Goal: Task Accomplishment & Management: Complete application form

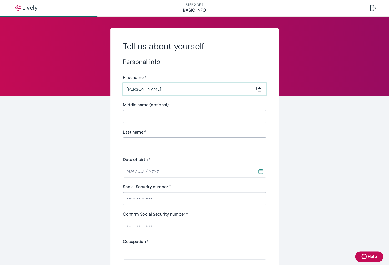
click at [182, 88] on input "[PERSON_NAME]" at bounding box center [189, 89] width 132 height 11
type input "[PERSON_NAME]"
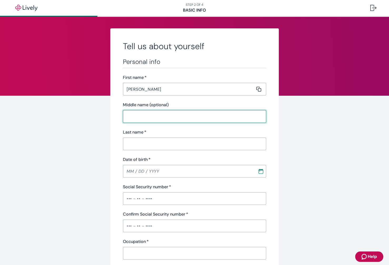
type input "c"
type input "C"
type input "[PERSON_NAME]"
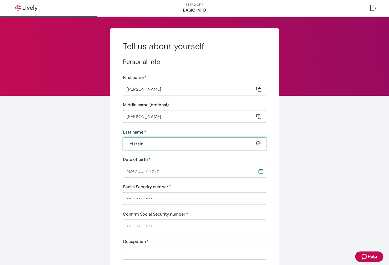
type input "Holstein"
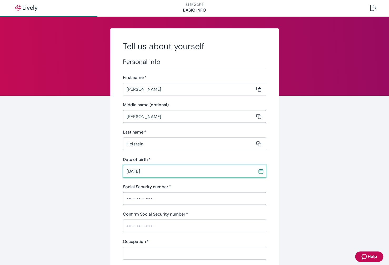
type input "[DATE]"
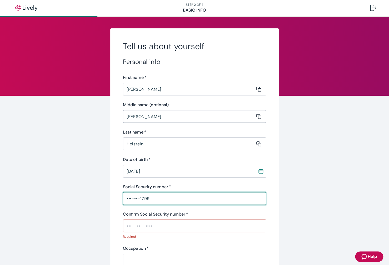
type input "•••-••-1799"
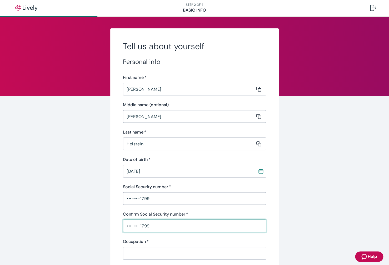
type input "•••-••-1799"
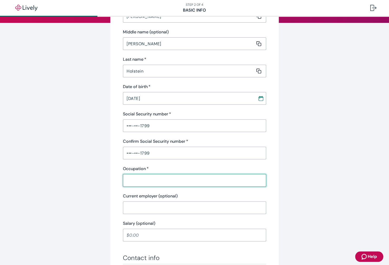
scroll to position [101, 0]
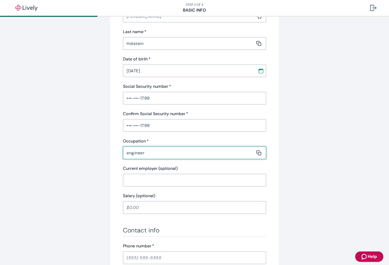
type input "engineer"
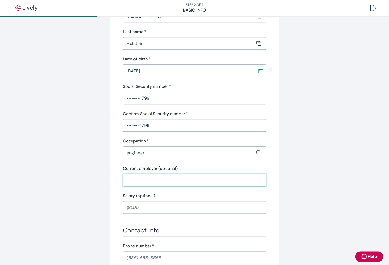
click at [193, 181] on input "Current employer (optional)" at bounding box center [192, 180] width 139 height 11
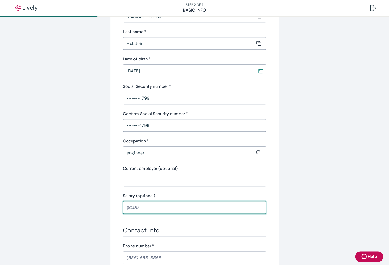
drag, startPoint x: 188, startPoint y: 209, endPoint x: 214, endPoint y: 201, distance: 27.2
click at [188, 209] on input "Salary (optional)" at bounding box center [194, 207] width 143 height 11
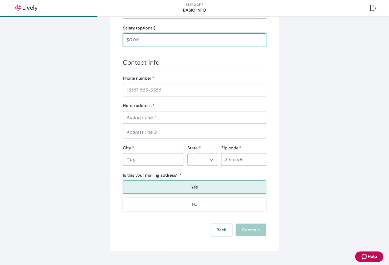
scroll to position [134, 0]
